Goal: Task Accomplishment & Management: Use online tool/utility

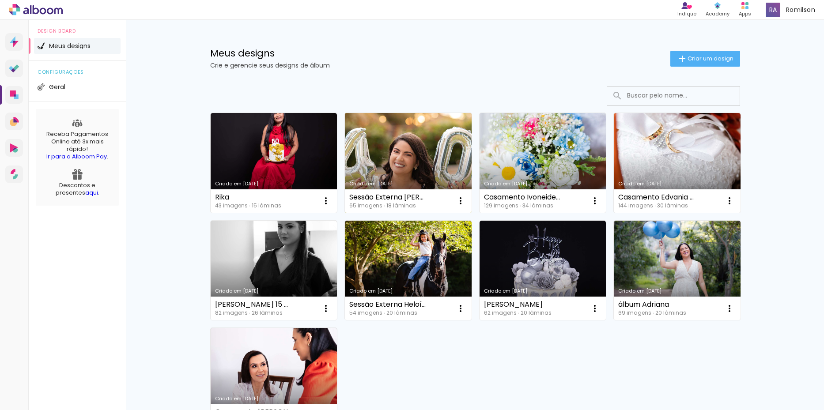
click at [388, 150] on link "Criado em [DATE]" at bounding box center [408, 163] width 127 height 100
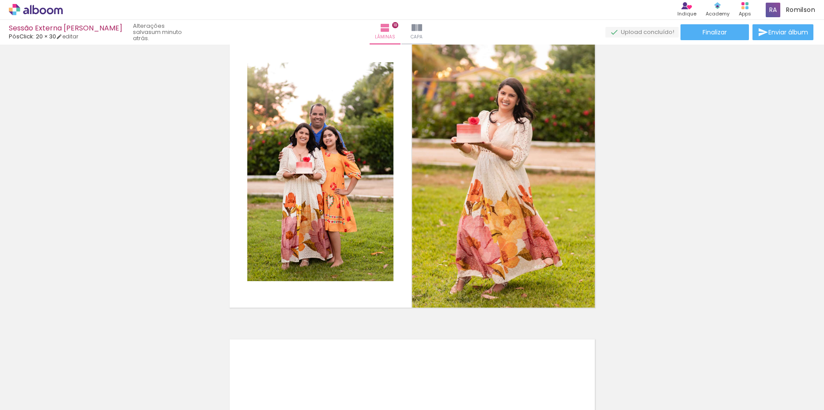
scroll to position [5190, 0]
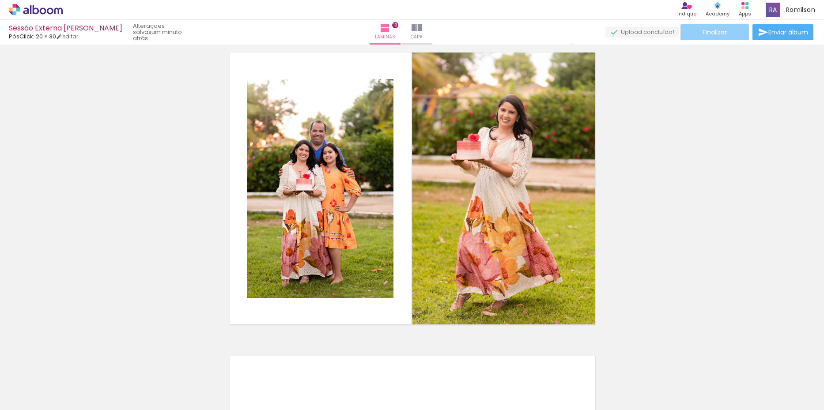
click at [726, 29] on paper-button "Finalizar" at bounding box center [715, 32] width 68 height 16
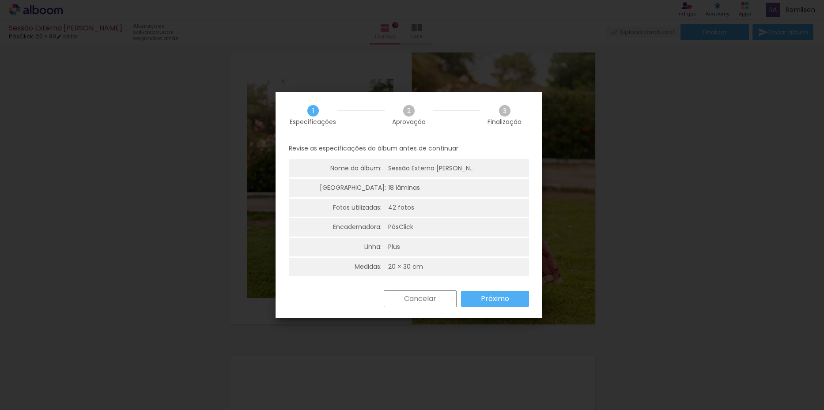
click at [0, 0] on slot "Próximo" at bounding box center [0, 0] width 0 height 0
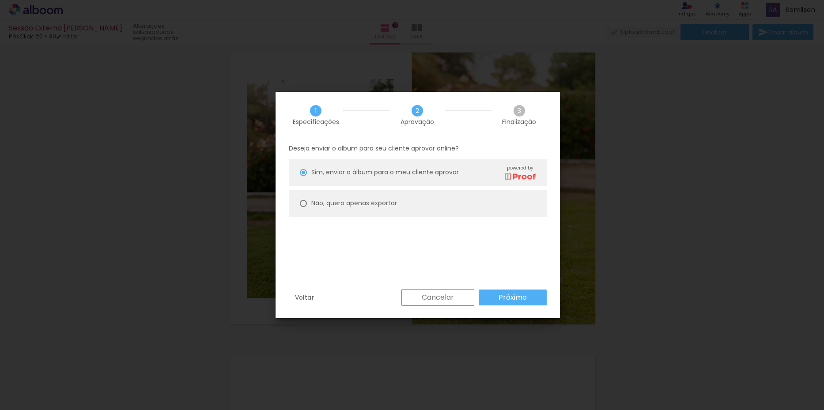
click at [0, 0] on slot "Próximo" at bounding box center [0, 0] width 0 height 0
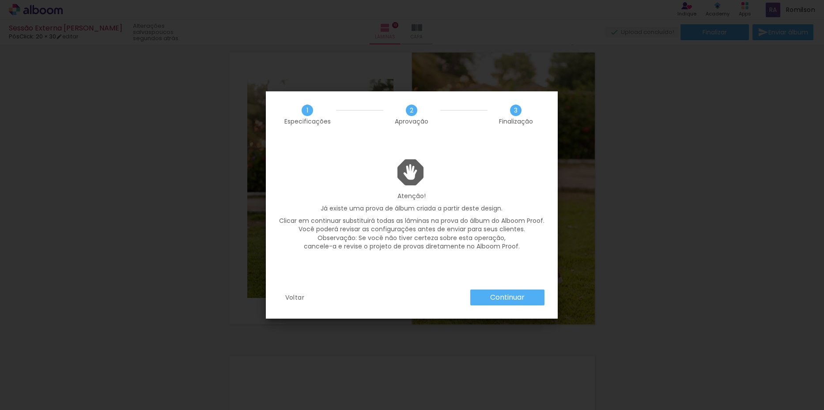
click at [0, 0] on slot "Continuar" at bounding box center [0, 0] width 0 height 0
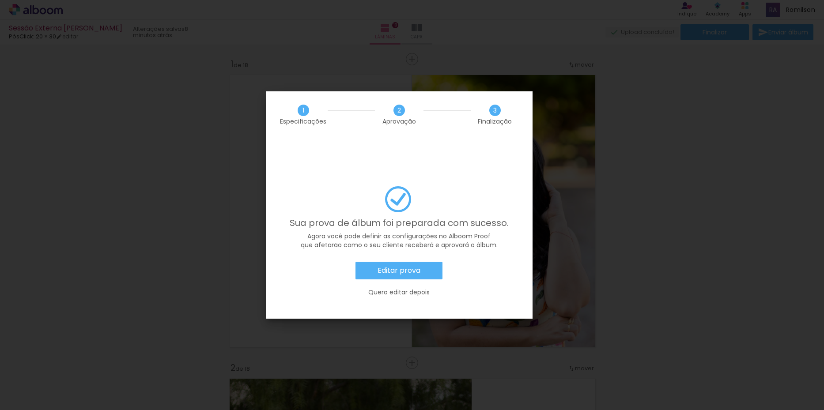
scroll to position [5190, 0]
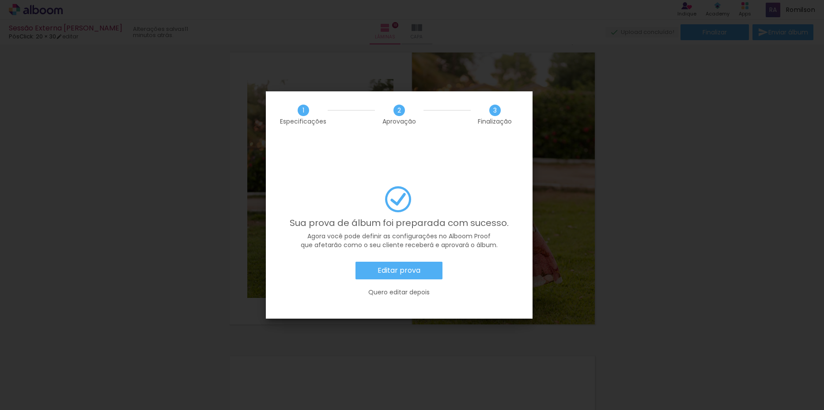
click at [0, 0] on slot "Quero editar depois" at bounding box center [0, 0] width 0 height 0
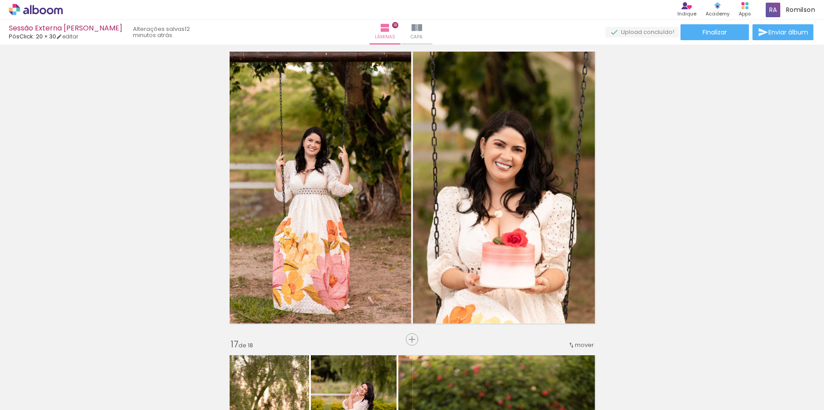
scroll to position [4615, 0]
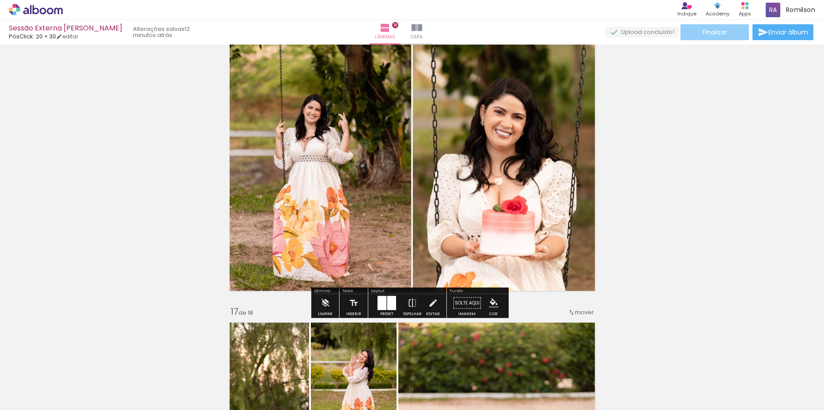
click at [718, 35] on span "Finalizar" at bounding box center [715, 32] width 24 height 6
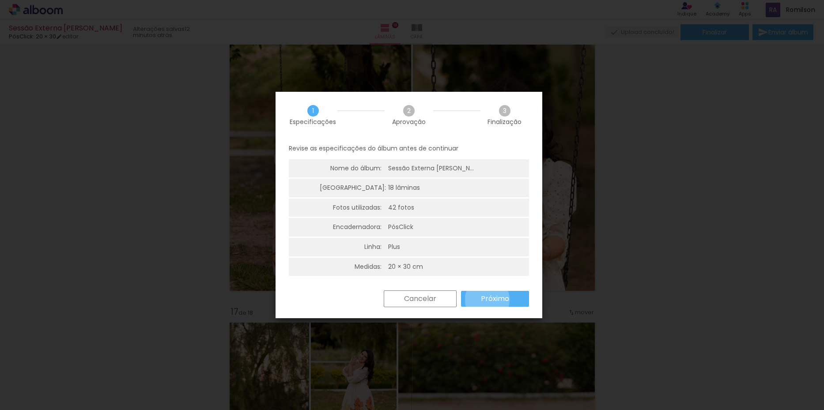
click at [0, 0] on slot "Próximo" at bounding box center [0, 0] width 0 height 0
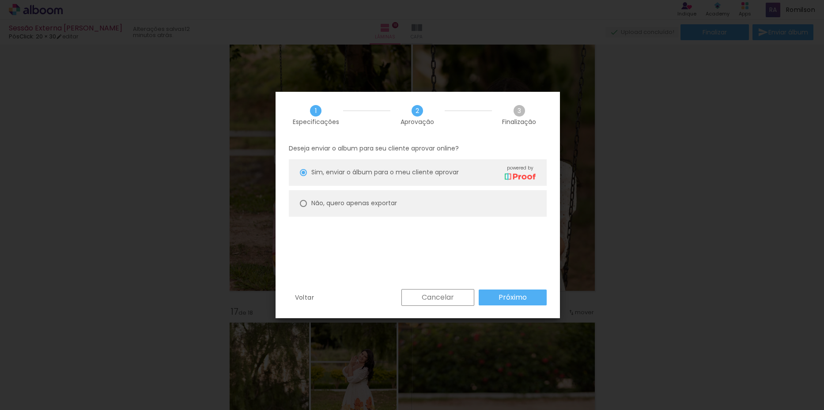
click at [0, 0] on slot "Não, quero apenas exportar" at bounding box center [0, 0] width 0 height 0
type paper-radio-button "on"
click at [529, 301] on paper-button "Próximo" at bounding box center [513, 298] width 68 height 16
type input "Alta, 300 DPI"
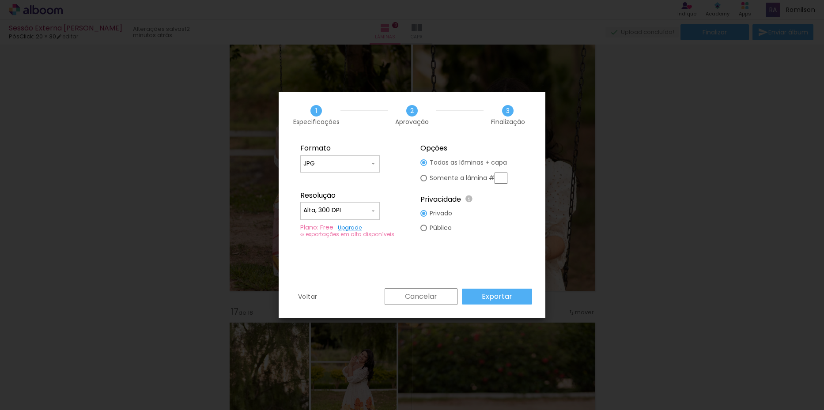
click at [351, 163] on input "JPG" at bounding box center [337, 163] width 66 height 9
click at [323, 167] on paper-item "JPG" at bounding box center [340, 163] width 80 height 18
click at [356, 218] on paper-input-container "Alta, 300 DPI" at bounding box center [340, 211] width 80 height 18
click at [0, 0] on slot "Alta, 300 DPI" at bounding box center [0, 0] width 0 height 0
click at [0, 0] on slot "Exportar" at bounding box center [0, 0] width 0 height 0
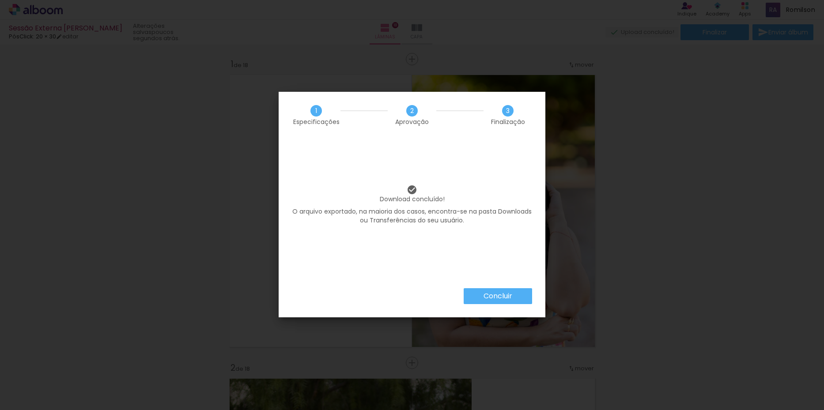
scroll to position [4615, 0]
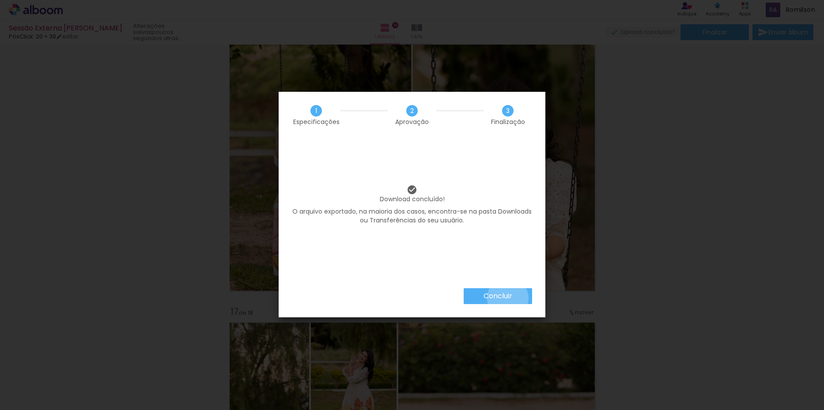
click at [0, 0] on slot "Concluir" at bounding box center [0, 0] width 0 height 0
